Goal: Communication & Community: Ask a question

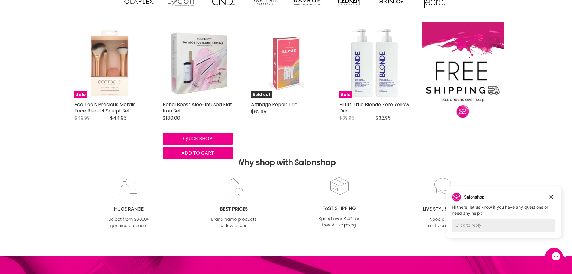
scroll to position [571, 0]
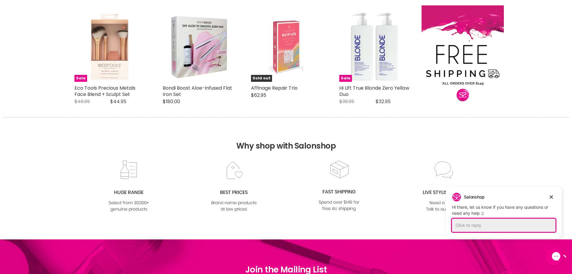
click at [464, 225] on div "Click to reply" at bounding box center [504, 224] width 104 height 13
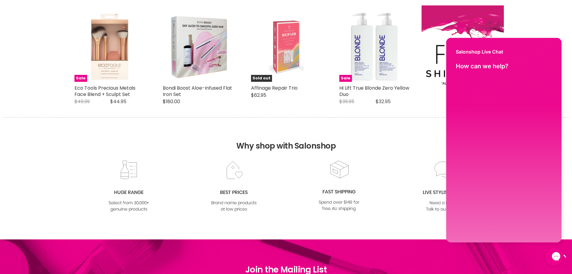
scroll to position [0, 0]
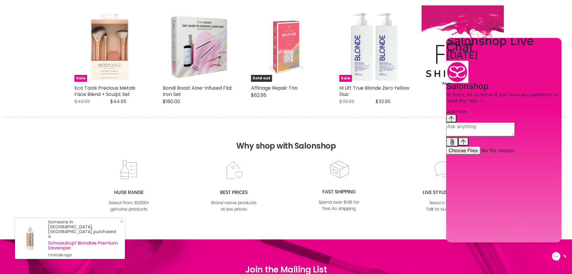
click at [467, 136] on textarea "live chat message input" at bounding box center [481, 129] width 69 height 14
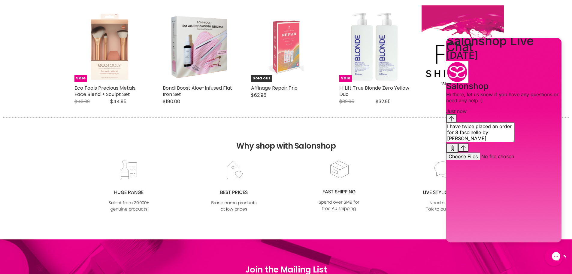
click at [482, 142] on textarea "I have twice placed an order for 8 fascinelle by [PERSON_NAME]" at bounding box center [481, 132] width 69 height 20
click at [515, 142] on textarea "I have twice unsuccessfully placed an order for 8 fascinelle by [PERSON_NAME]" at bounding box center [481, 132] width 69 height 20
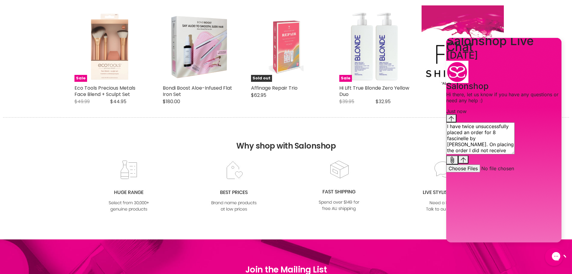
click at [476, 154] on textarea "I have twice unsuccessfully placed an order for 8 fascinelle by [PERSON_NAME]. …" at bounding box center [481, 138] width 69 height 32
click at [478, 154] on textarea "I have twice unsuccessfully placed an order for 8 fascinelle by [PERSON_NAME]. …" at bounding box center [481, 138] width 69 height 32
click at [497, 154] on textarea "I have twice unsuccessfully placed an order for 8 fascinelle by [PERSON_NAME]. …" at bounding box center [481, 138] width 69 height 32
click at [515, 154] on textarea "I have twice unsuccessfully placed an order for 8 fascinelle by [PERSON_NAME]. …" at bounding box center [481, 138] width 69 height 32
click at [496, 154] on textarea "I have twice unsuccessfully placed an order for 8 fascinelle by [PERSON_NAME]. …" at bounding box center [481, 138] width 69 height 32
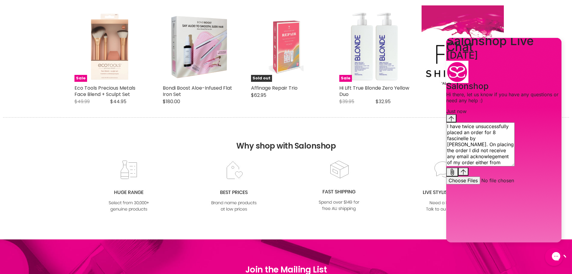
click at [500, 166] on textarea "I have twice unsuccessfully placed an order for 8 fascinelle by [PERSON_NAME]. …" at bounding box center [481, 144] width 69 height 44
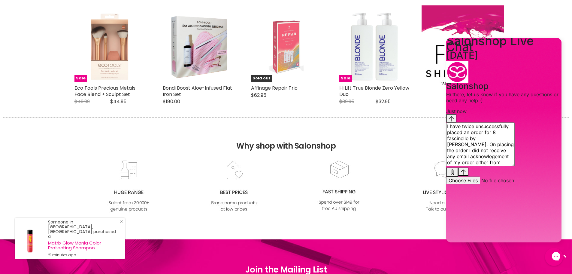
click at [515, 166] on textarea "I have twice unsuccessfully placed an order for 8 fascinelle by [PERSON_NAME]. …" at bounding box center [481, 144] width 69 height 44
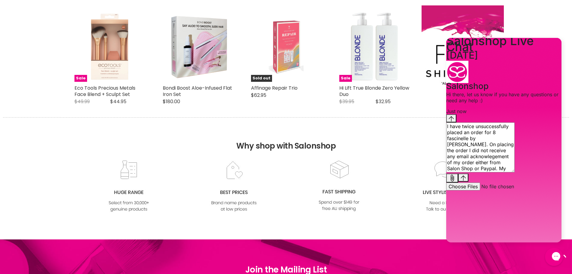
click at [499, 172] on textarea "I have twice unsuccessfully placed an order for 8 fascinelle by [PERSON_NAME]. …" at bounding box center [481, 147] width 69 height 50
click at [515, 172] on textarea "I have twice unsuccessfully placed an order for 8 fascinelle 8-0 by [PERSON_NAM…" at bounding box center [481, 147] width 69 height 50
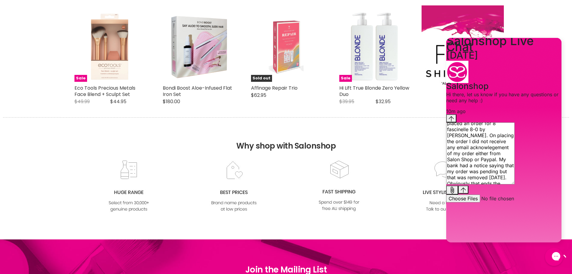
scroll to position [15, 0]
type textarea "I have twice unsuccessfully placed an order for 8 fascinelle 8-0 by [PERSON_NAM…"
click at [466, 192] on icon "Send message" at bounding box center [463, 189] width 5 height 5
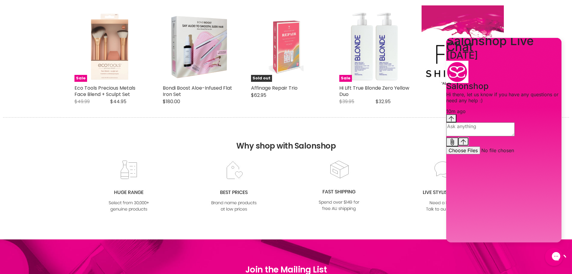
scroll to position [0, 0]
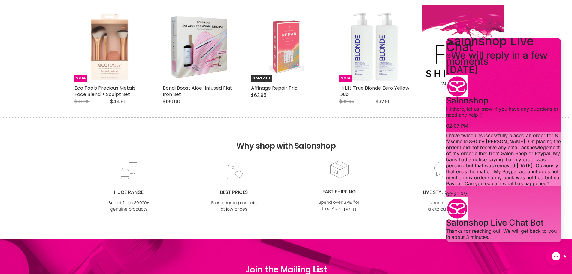
drag, startPoint x: 18, startPoint y: 89, endPoint x: 410, endPoint y: 147, distance: 395.8
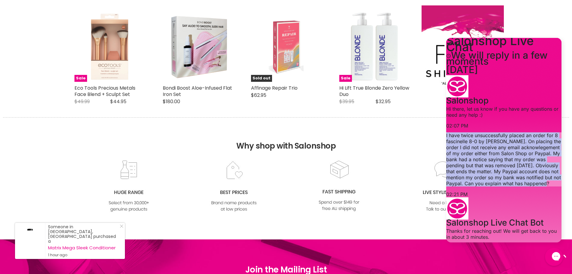
drag, startPoint x: 459, startPoint y: 125, endPoint x: 518, endPoint y: 192, distance: 89.2
click at [518, 186] on p "I have twice unsuccessfully placed an order for 8 fascinelle 8-0 by [PERSON_NAM…" at bounding box center [504, 159] width 115 height 54
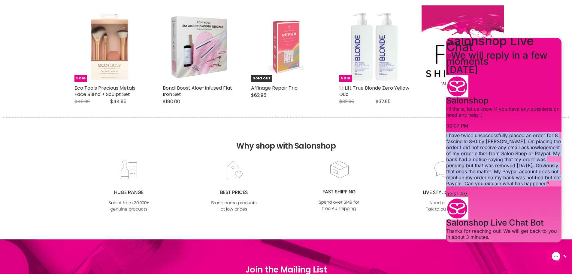
copy p "I have twice unsuccessfully placed an order for 8 fascinelle 8-0 by [PERSON_NAM…"
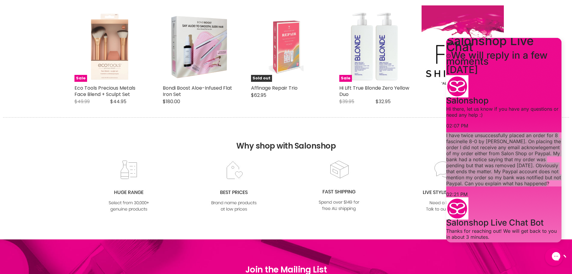
click at [389, 130] on h2 "Why shop with Salonshop" at bounding box center [286, 138] width 566 height 42
click at [421, 137] on h2 "Why shop with Salonshop" at bounding box center [286, 138] width 566 height 42
